Goal: Find specific page/section: Find specific page/section

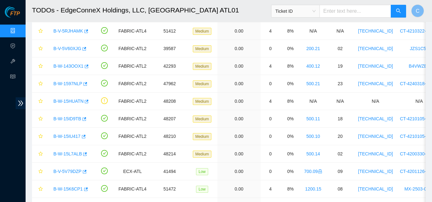
scroll to position [64, 0]
click at [19, 31] on link "Data Centers" at bounding box center [32, 30] width 26 height 5
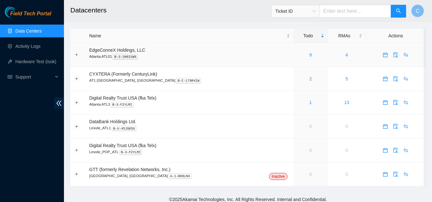
click at [297, 54] on div "9" at bounding box center [310, 54] width 27 height 7
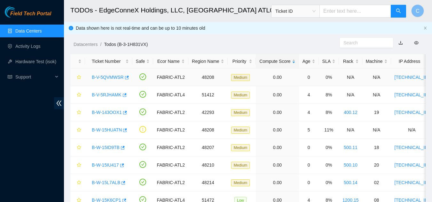
click at [103, 76] on link "B-V-5QVMWSR" at bounding box center [108, 77] width 32 height 5
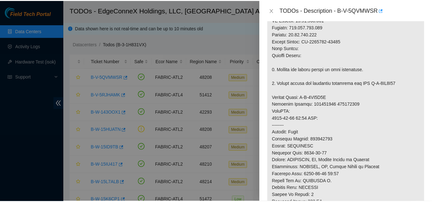
scroll to position [224, 0]
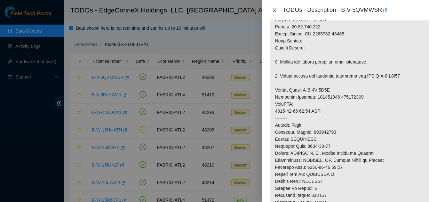
click at [272, 9] on icon "close" at bounding box center [274, 10] width 5 height 5
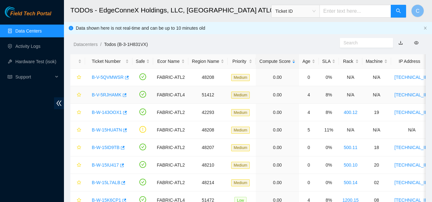
click at [102, 92] on link "B-V-5RJHAMK" at bounding box center [107, 94] width 30 height 5
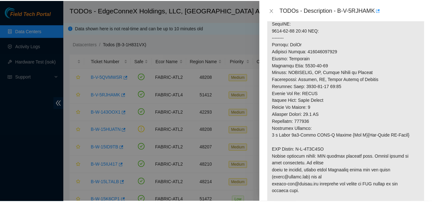
scroll to position [334, 0]
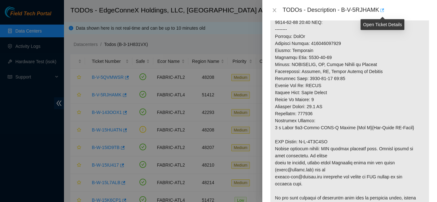
click at [381, 10] on icon "button" at bounding box center [381, 10] width 4 height 4
click at [275, 9] on icon "close" at bounding box center [274, 10] width 5 height 5
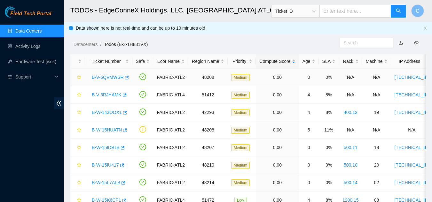
scroll to position [220, 0]
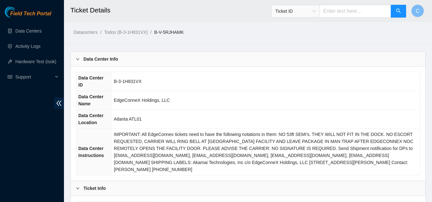
click at [240, 111] on td "Atlanta ATL01" at bounding box center [266, 119] width 308 height 19
click at [88, 58] on b "Data Center Info" at bounding box center [100, 59] width 35 height 7
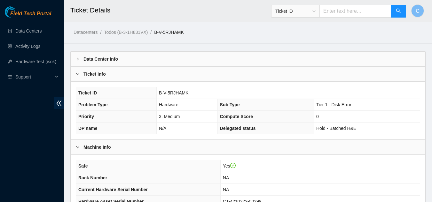
click at [90, 80] on div "Ticket Info" at bounding box center [248, 74] width 355 height 15
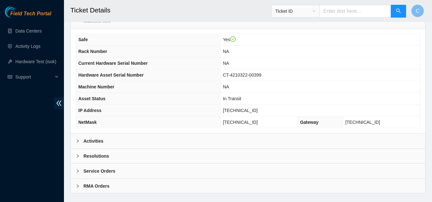
scroll to position [80, 0]
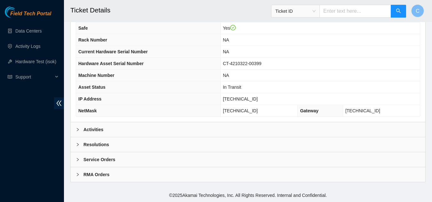
click at [118, 132] on div "Activities" at bounding box center [248, 129] width 355 height 15
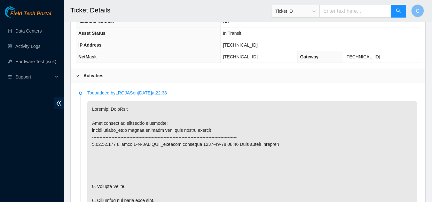
scroll to position [128, 0]
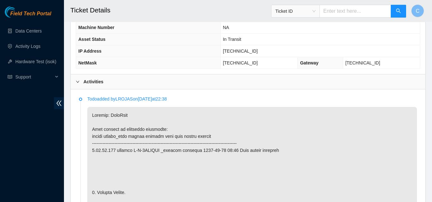
click at [150, 89] on div "Activities" at bounding box center [248, 82] width 355 height 15
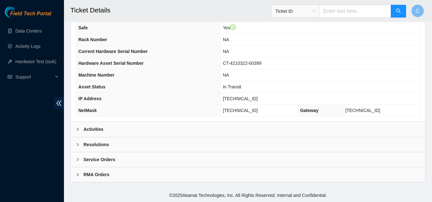
scroll to position [80, 0]
click at [134, 127] on div "Activities" at bounding box center [248, 129] width 355 height 15
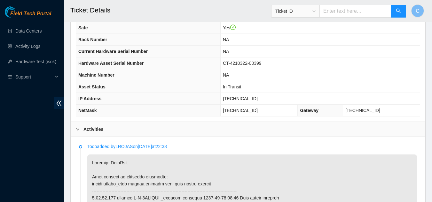
scroll to position [128, 0]
